Goal: Task Accomplishment & Management: Manage account settings

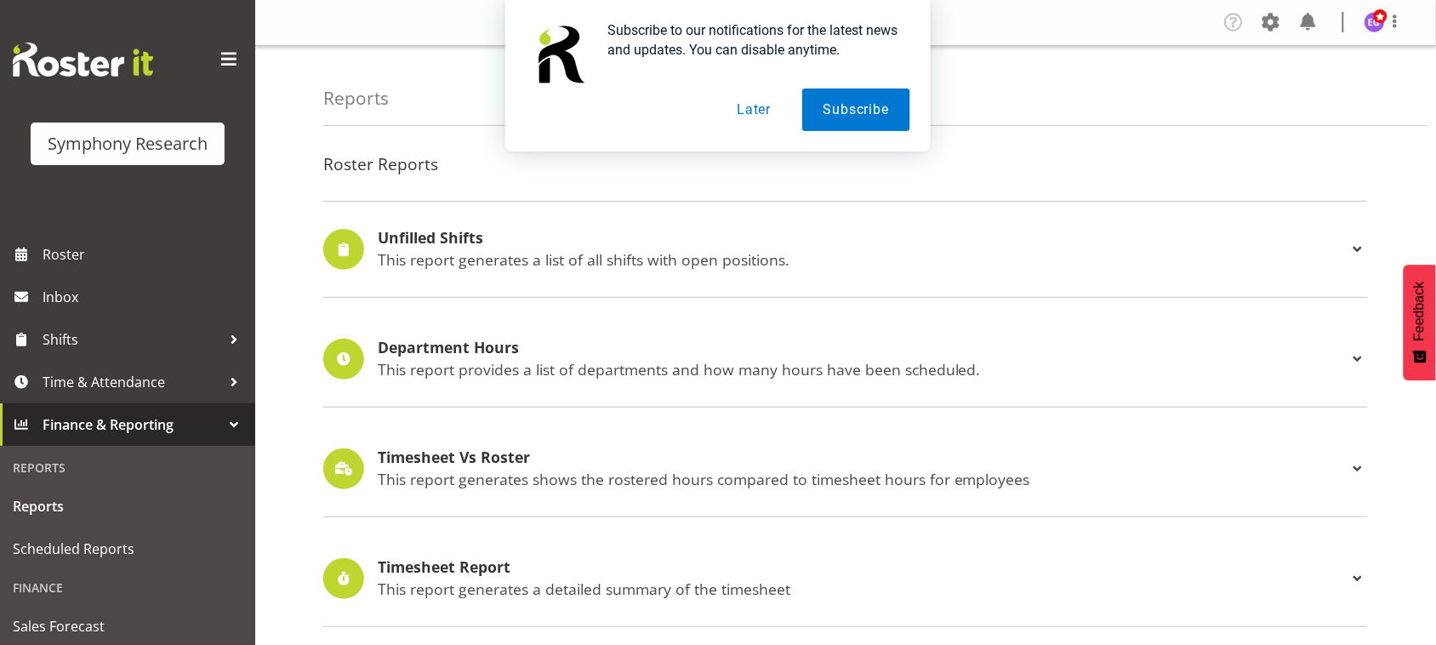
click at [1274, 20] on div "Subscribe to our notifications for the latest news and updates. You can disable…" at bounding box center [718, 75] width 1436 height 151
click at [757, 117] on button "Later" at bounding box center [753, 109] width 77 height 43
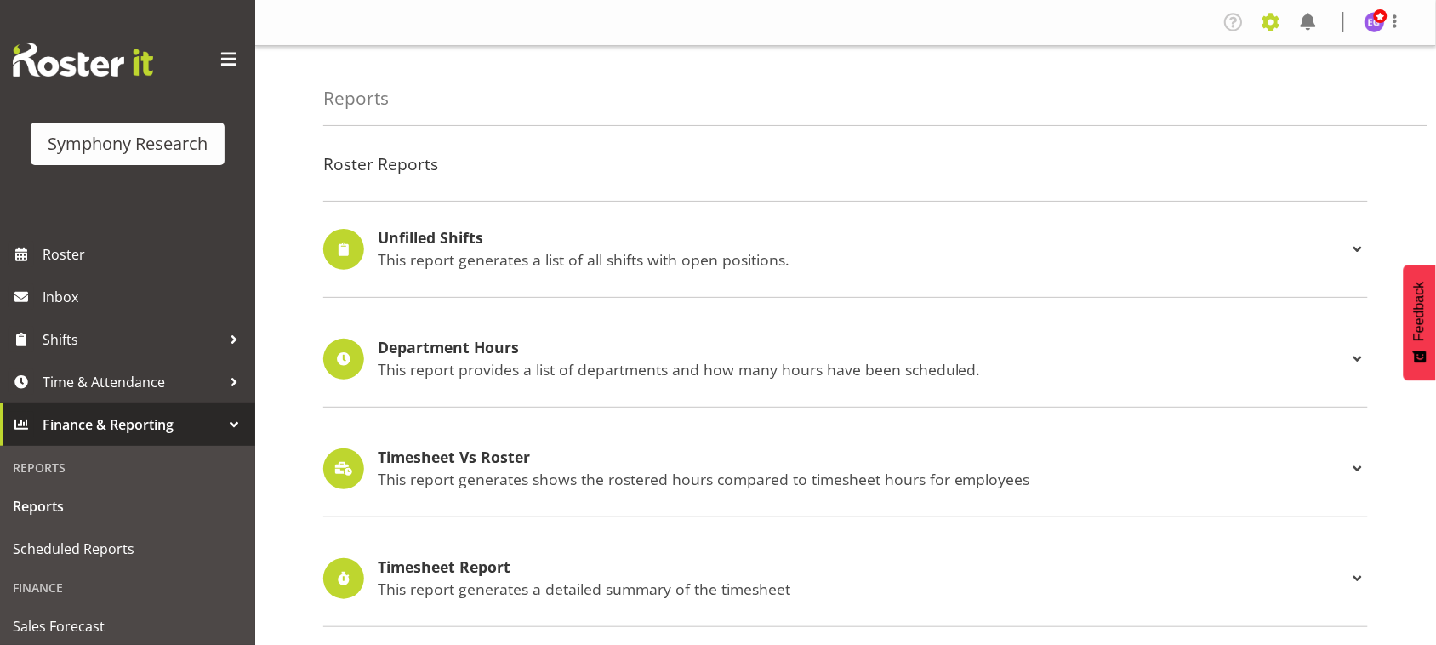
click at [1277, 23] on span at bounding box center [1270, 22] width 27 height 27
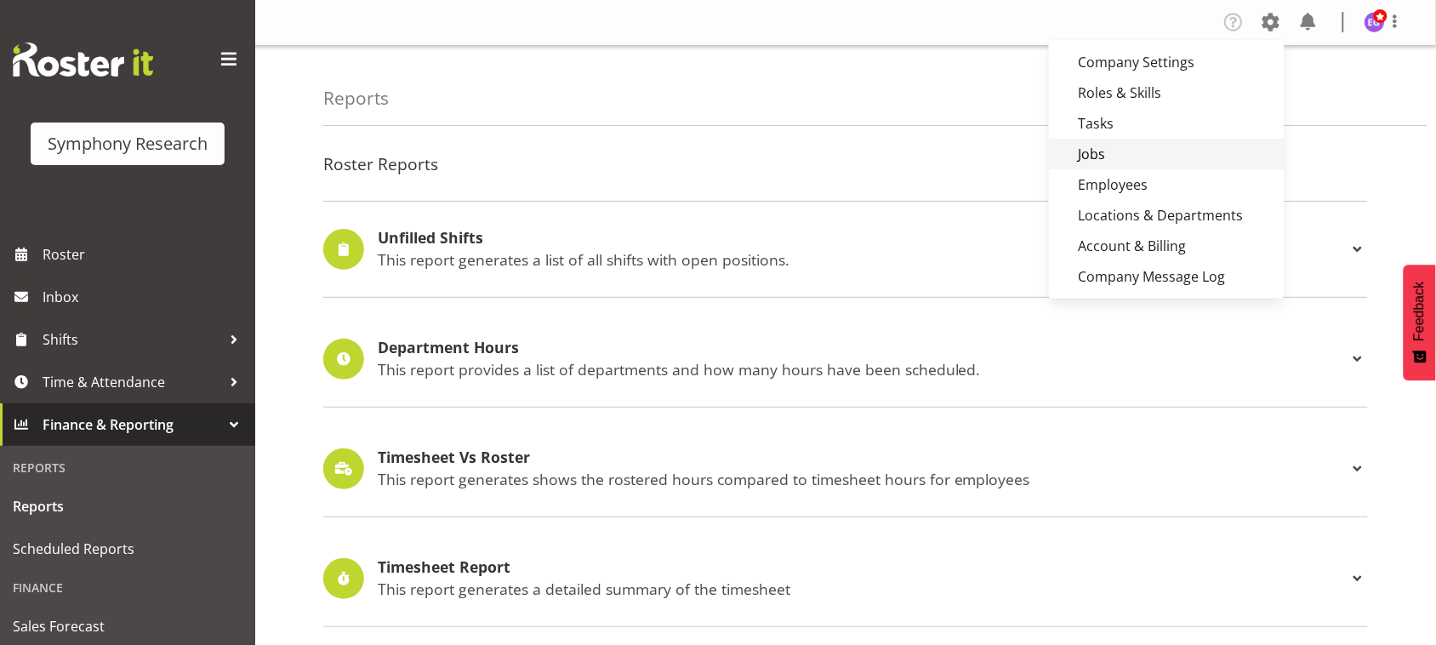
click at [1108, 151] on link "Jobs" at bounding box center [1167, 154] width 236 height 31
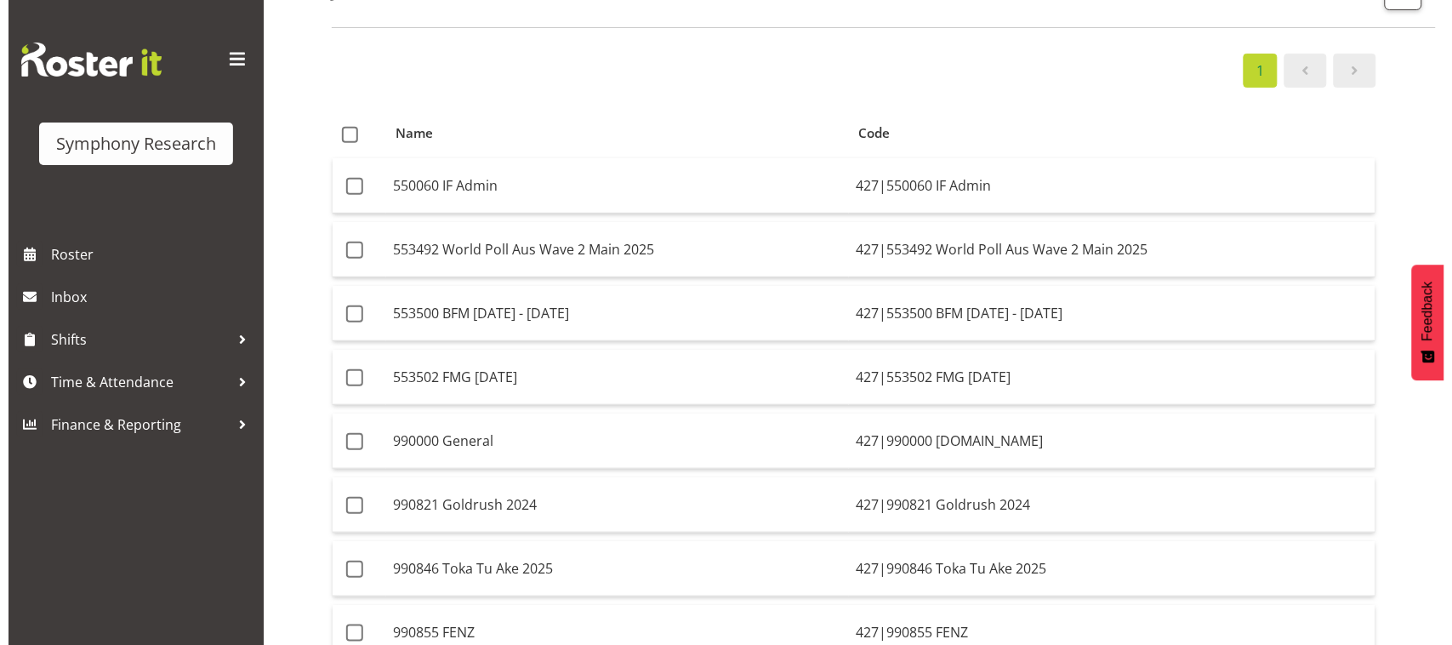
scroll to position [90, 0]
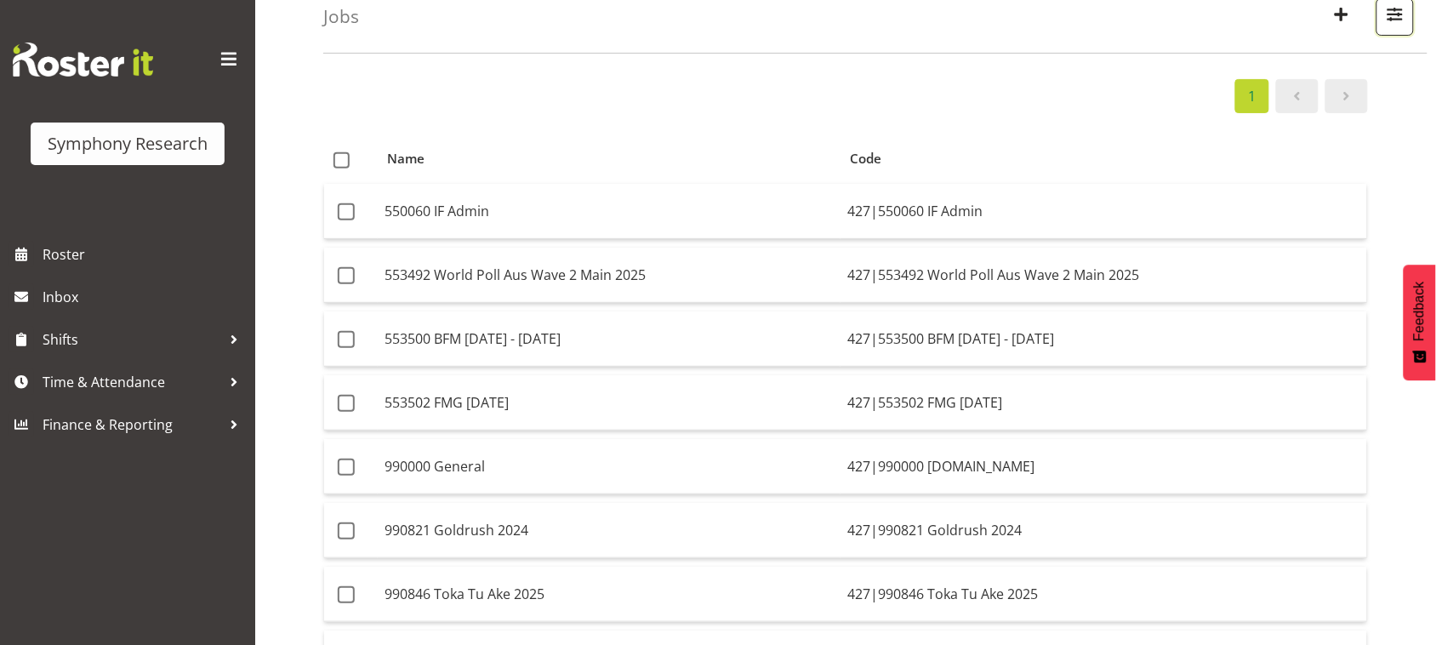
click at [1397, 19] on span "button" at bounding box center [1395, 14] width 22 height 22
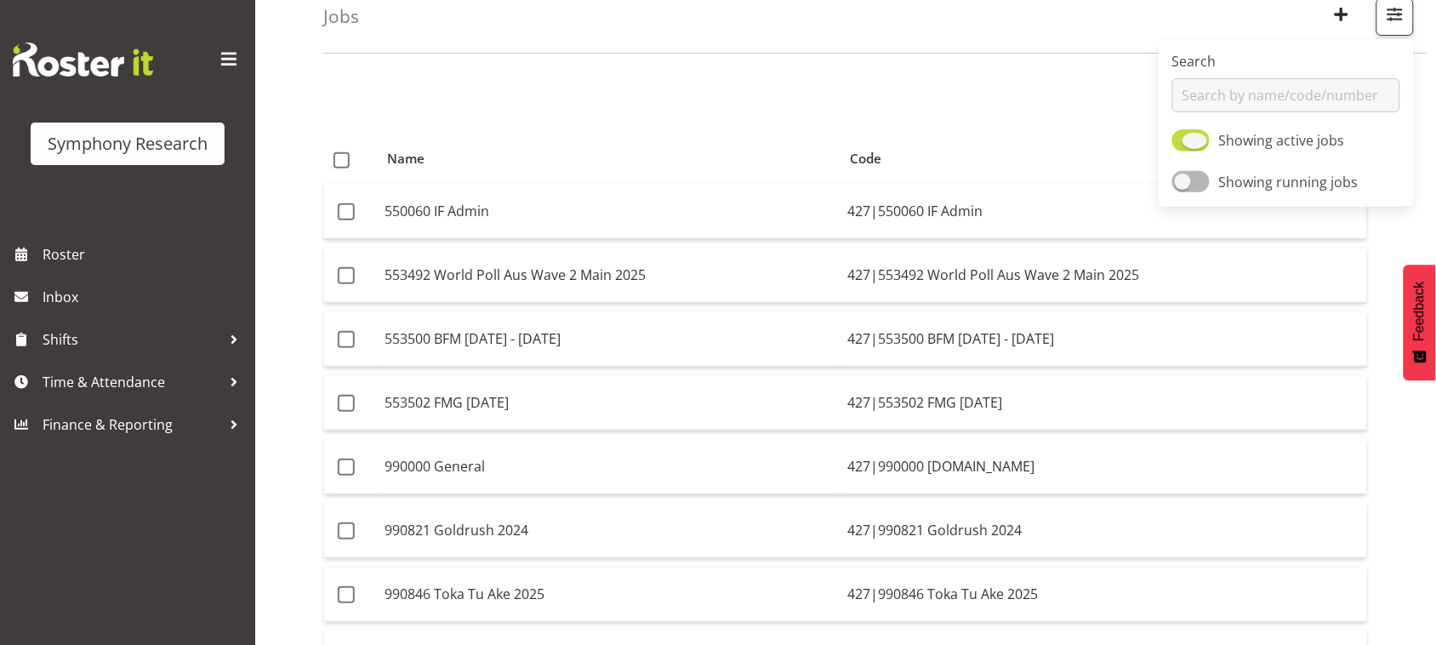
click at [1282, 138] on span "Showing active jobs" at bounding box center [1282, 140] width 126 height 19
click at [1183, 138] on input "Showing active jobs" at bounding box center [1177, 140] width 11 height 11
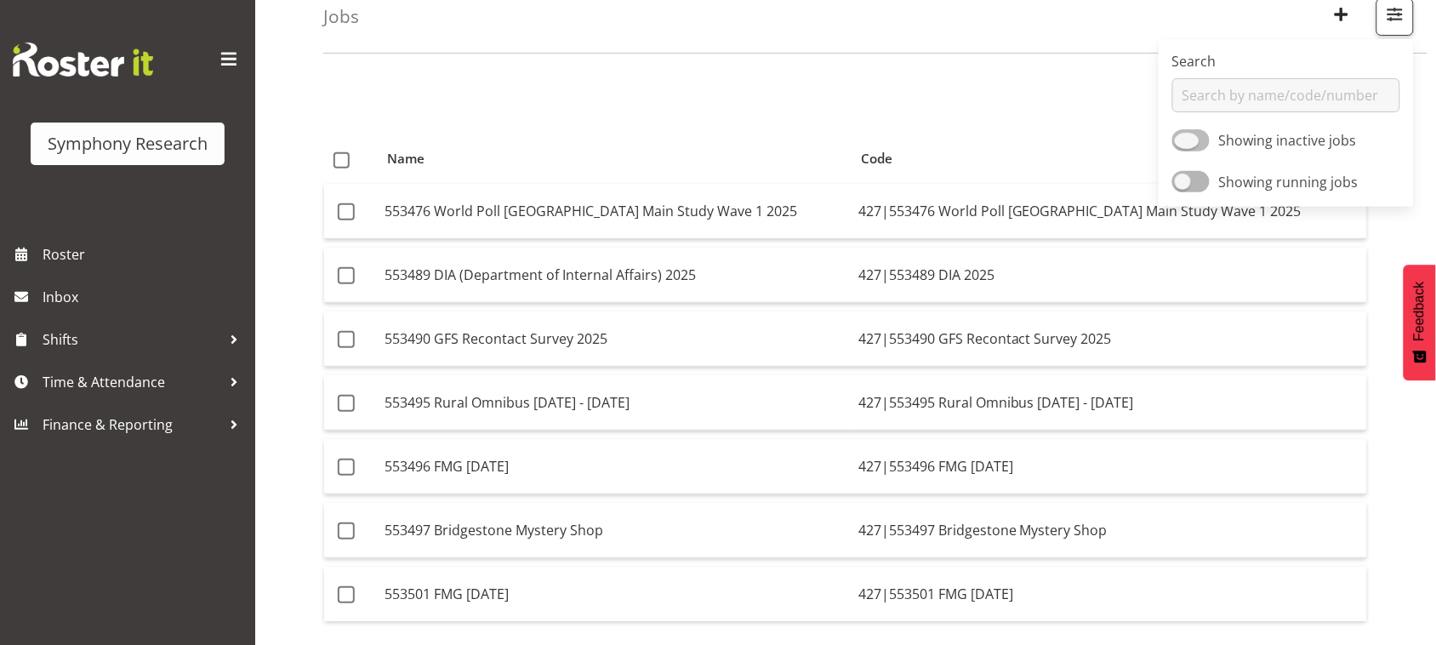
click at [1282, 138] on span "Showing inactive jobs" at bounding box center [1288, 140] width 138 height 19
click at [1183, 138] on input "Showing inactive jobs" at bounding box center [1177, 140] width 11 height 11
checkbox input "true"
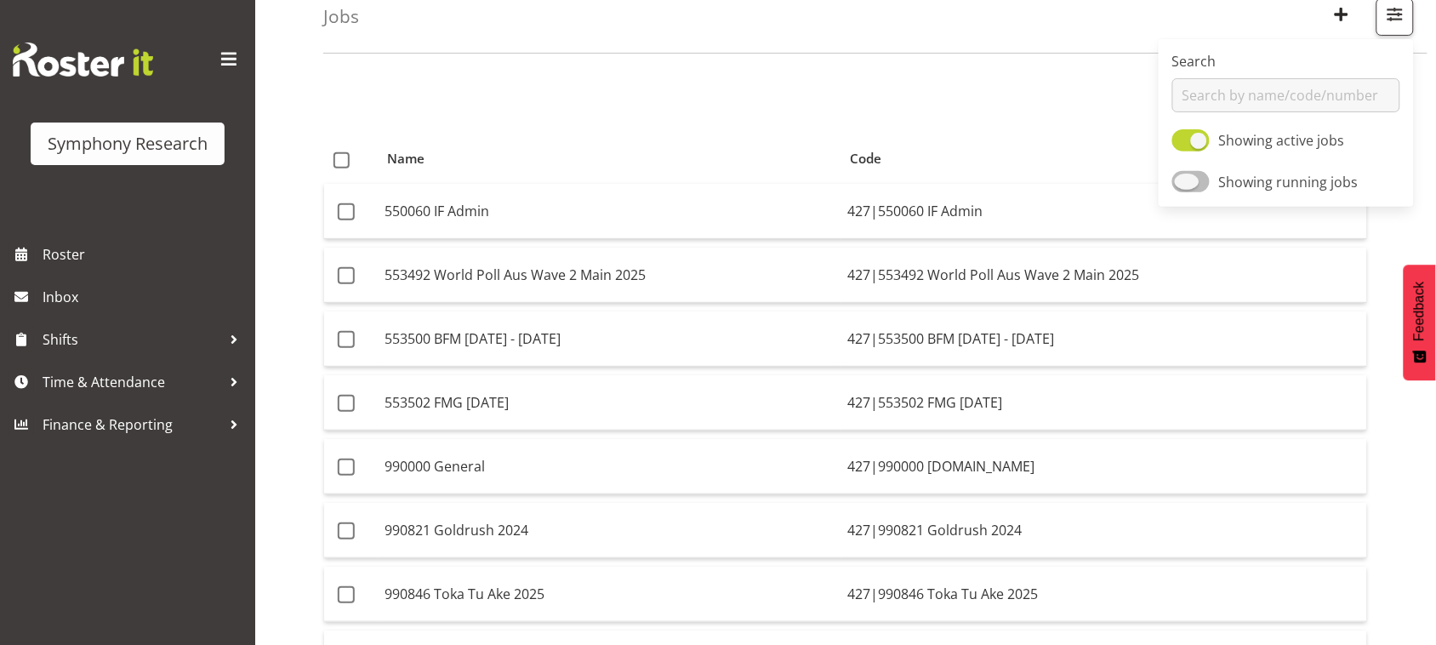
click at [1278, 190] on span "Showing running jobs" at bounding box center [1289, 182] width 140 height 19
click at [1183, 187] on input "Showing running jobs" at bounding box center [1177, 181] width 11 height 11
checkbox input "true"
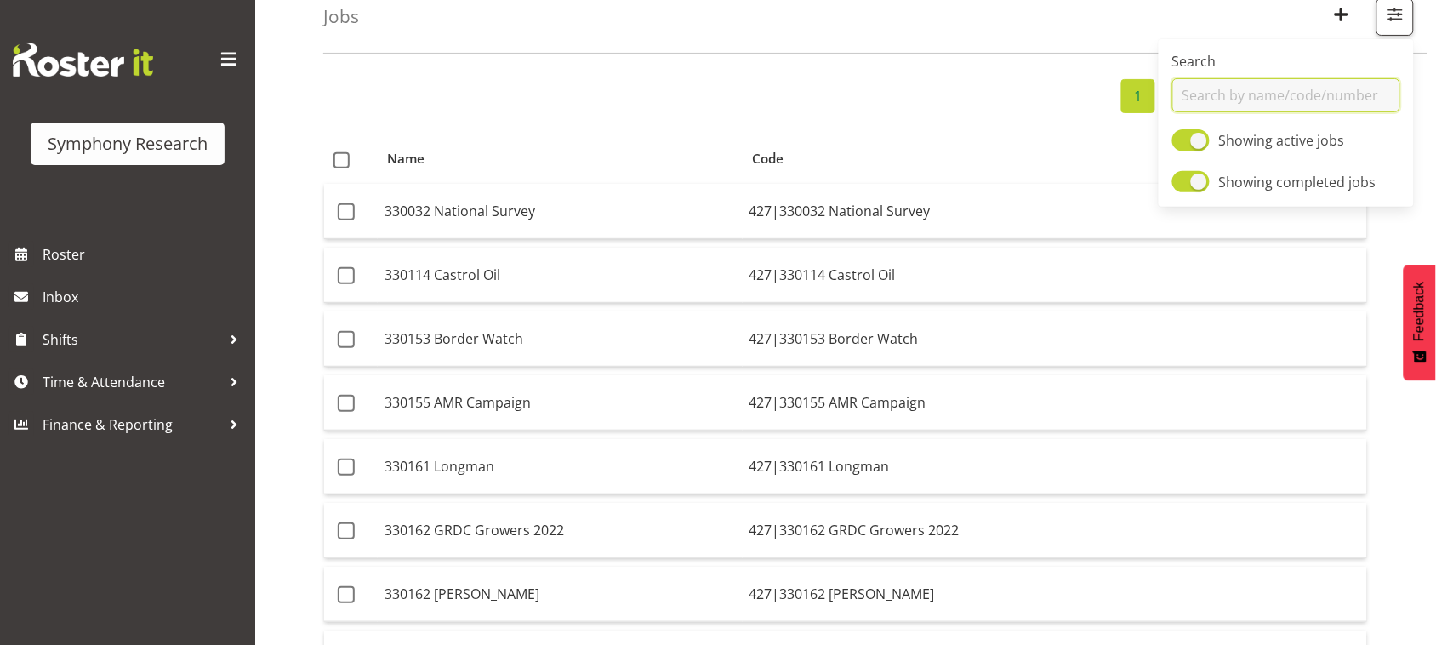
click at [1277, 100] on input "text" at bounding box center [1286, 95] width 228 height 34
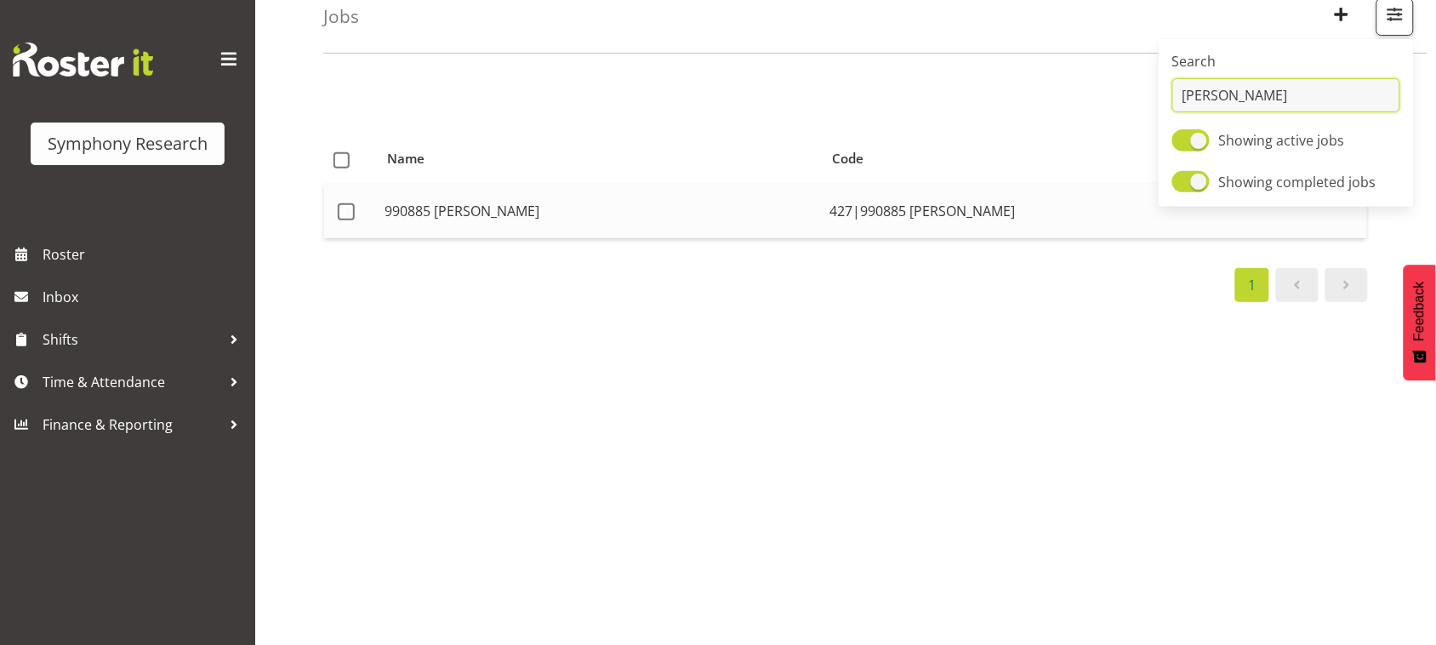
type input "pexa"
click at [938, 202] on td "427|990885 PEXA" at bounding box center [1095, 211] width 544 height 54
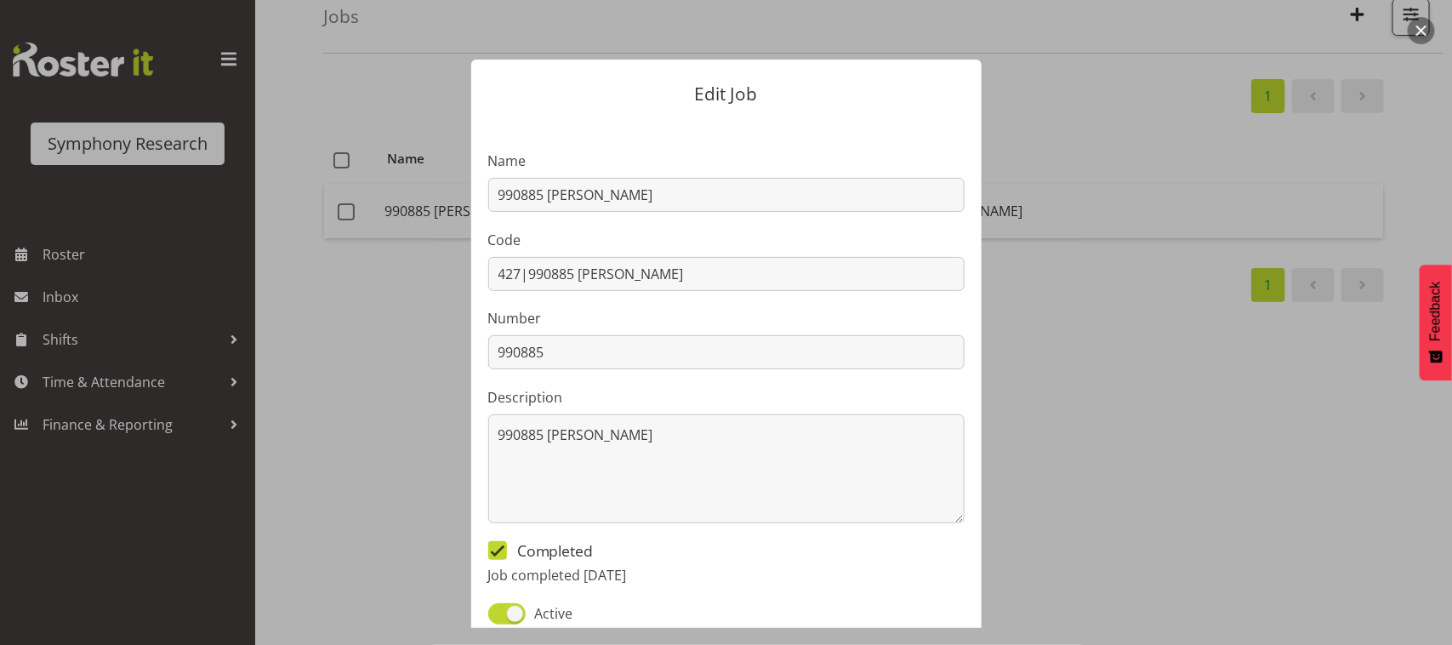
click at [550, 544] on span "Completed" at bounding box center [550, 550] width 87 height 19
click at [499, 544] on input "Completed" at bounding box center [493, 549] width 11 height 11
checkbox input "false"
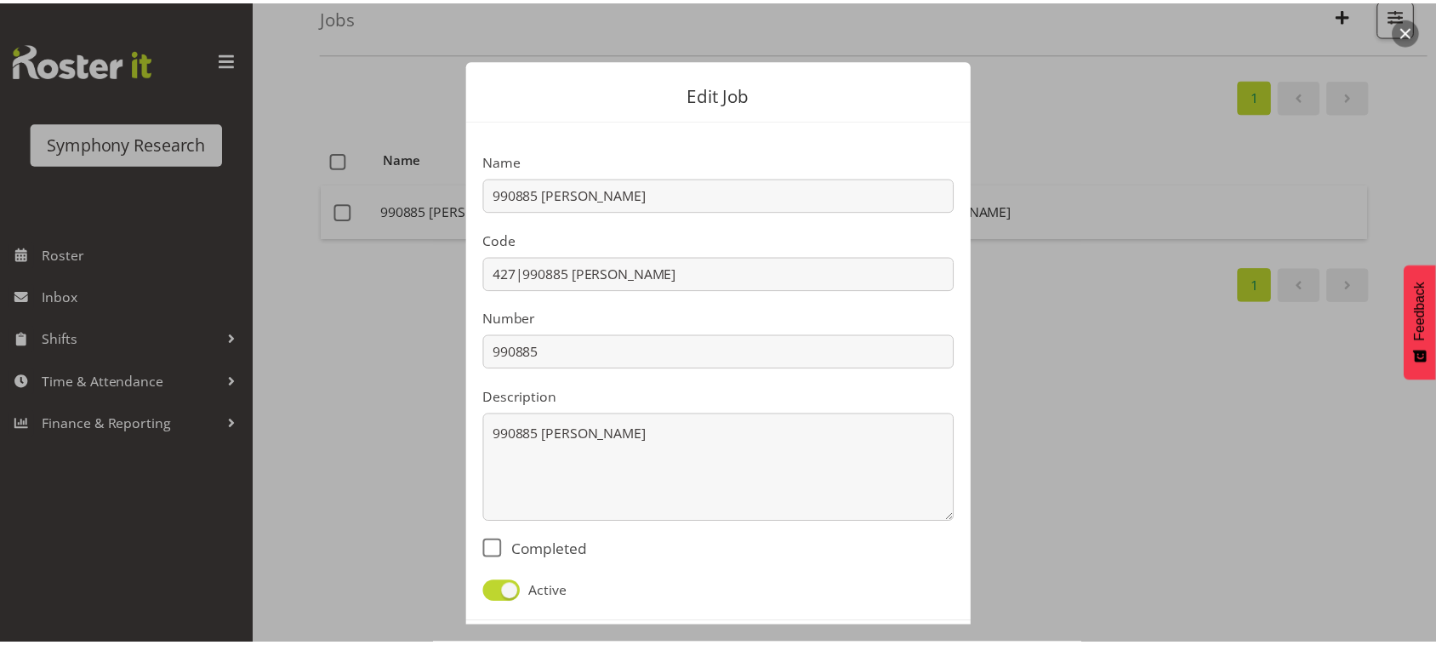
scroll to position [75, 0]
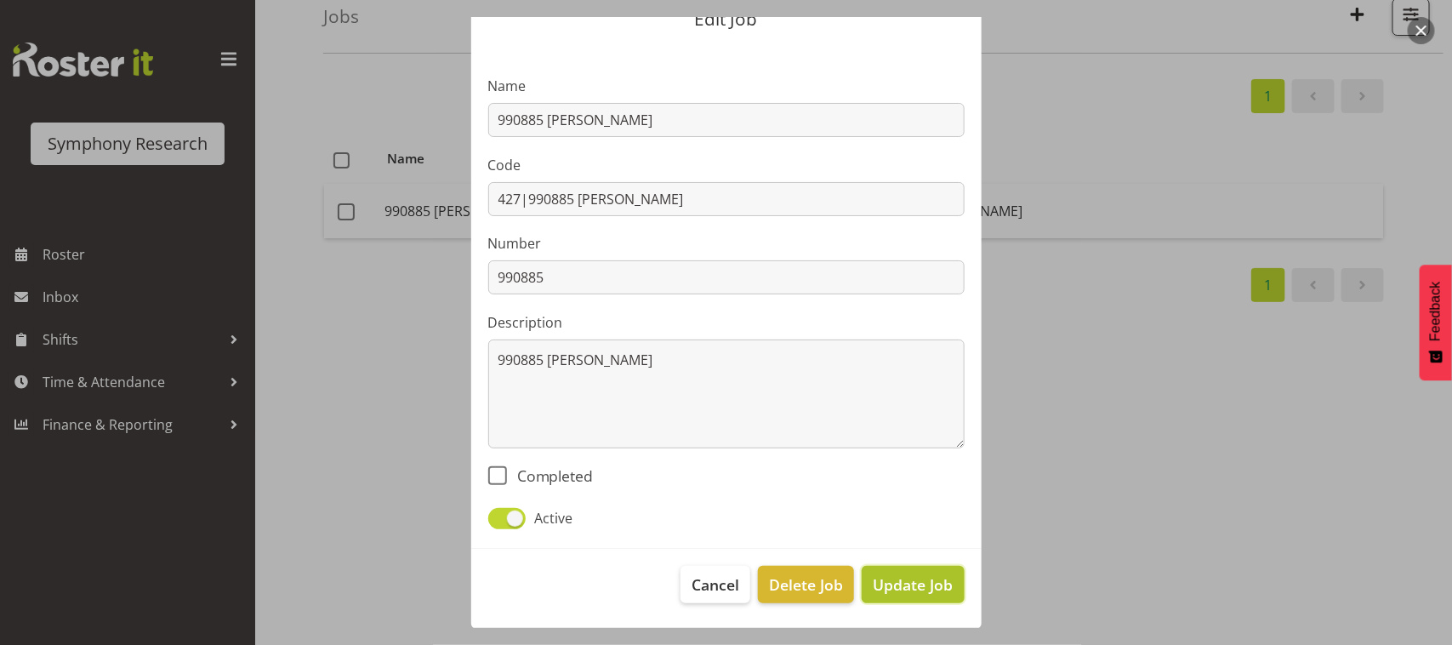
click at [899, 584] on span "Update Job" at bounding box center [913, 584] width 80 height 22
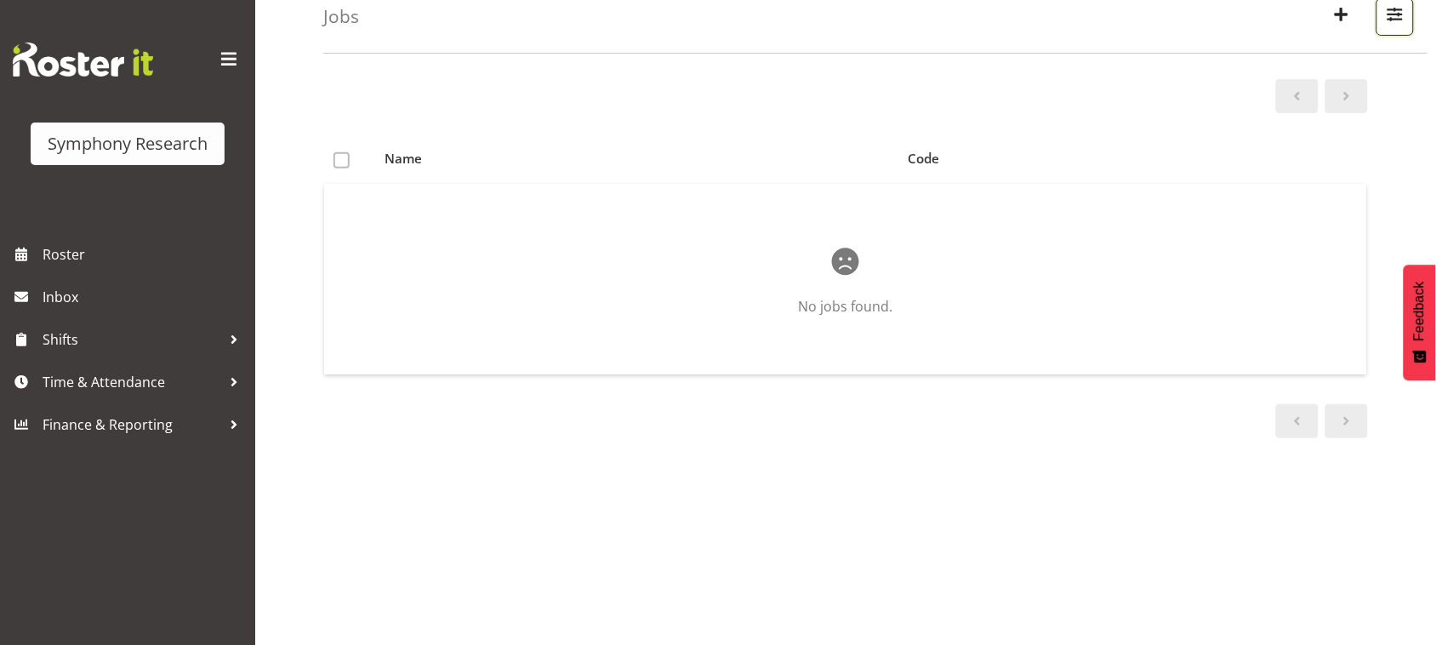
click at [1388, 4] on span "button" at bounding box center [1395, 14] width 22 height 22
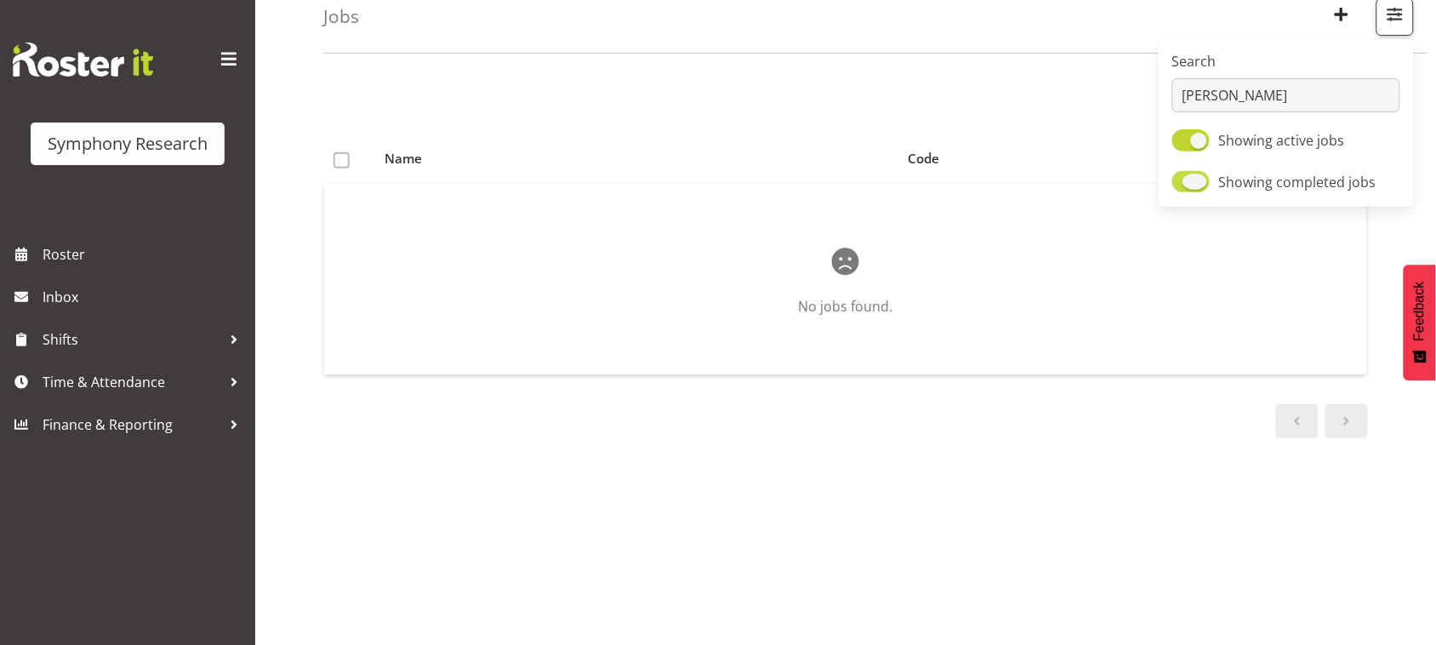
click at [1299, 185] on span "Showing completed jobs" at bounding box center [1297, 182] width 157 height 19
click at [1183, 185] on input "Showing completed jobs" at bounding box center [1177, 181] width 11 height 11
checkbox input "false"
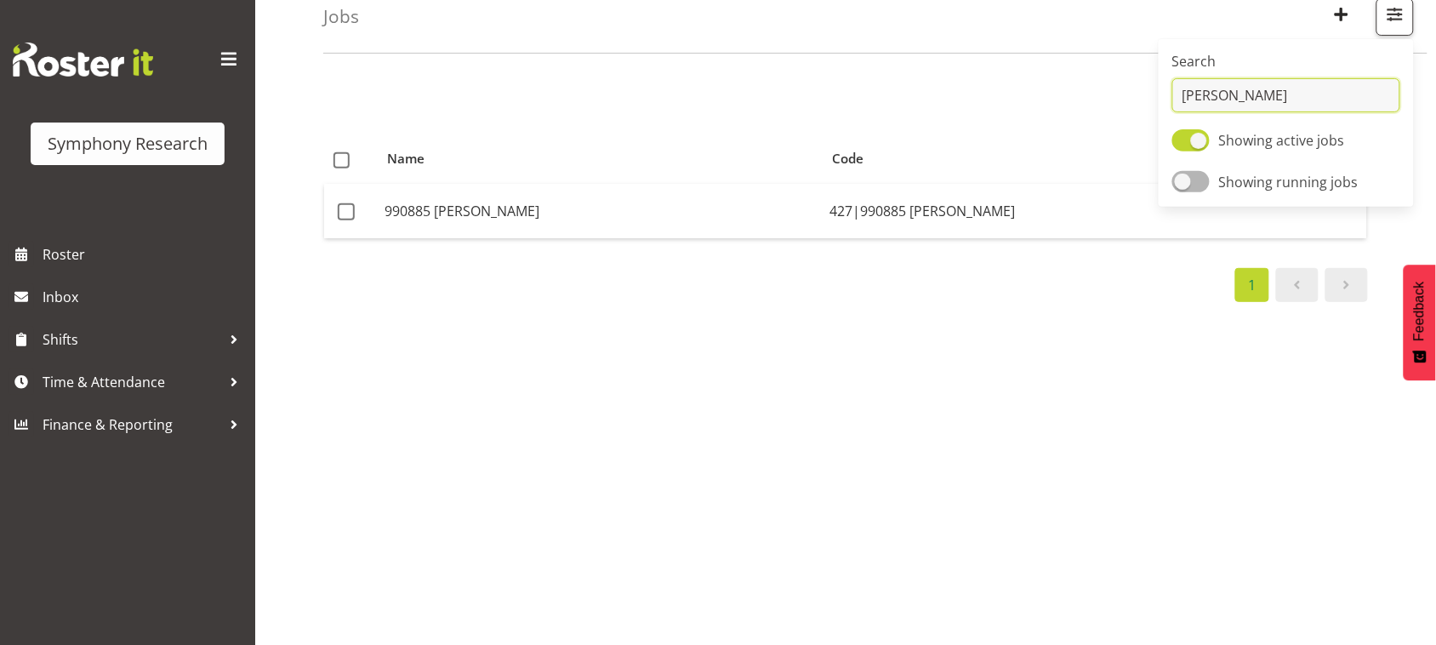
click at [1263, 90] on input "pexa" at bounding box center [1286, 95] width 228 height 34
type input "p"
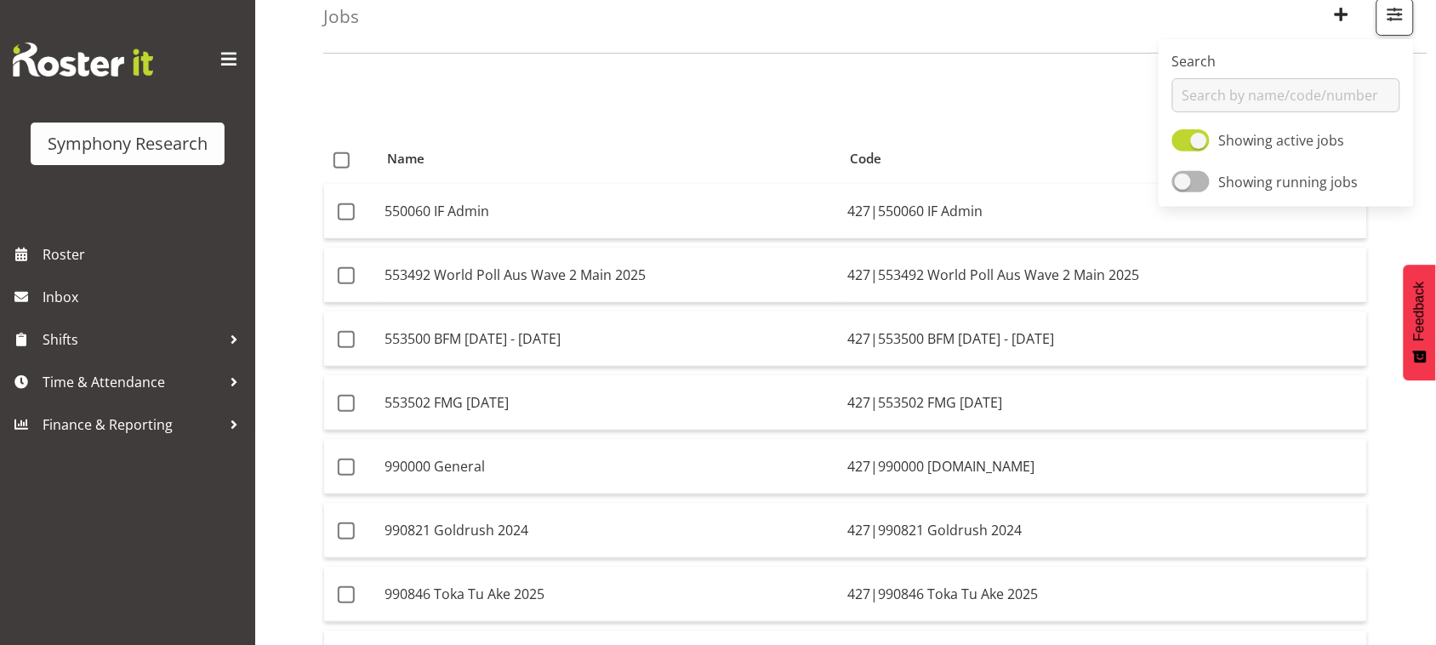
click at [1017, 91] on div "1" at bounding box center [845, 96] width 1045 height 34
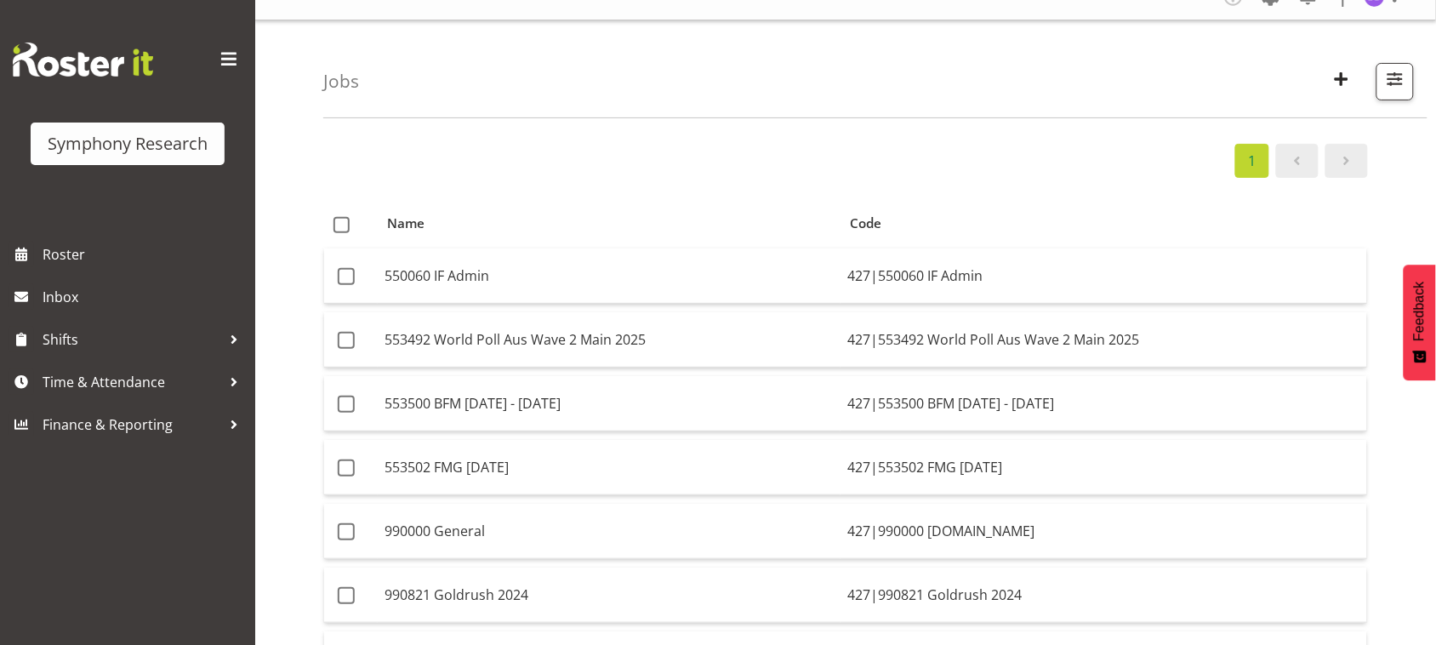
scroll to position [21, 0]
